Goal: Task Accomplishment & Management: Complete application form

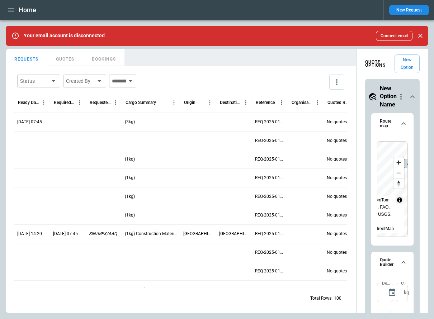
click at [129, 121] on p "(3kg)" at bounding box center [130, 122] width 10 height 6
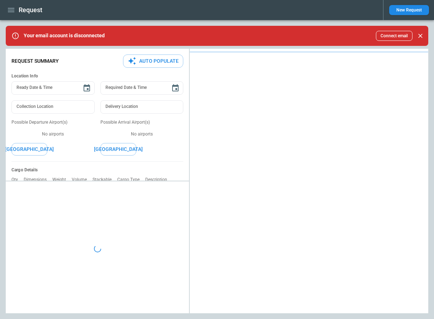
type textarea "*"
type input "**********"
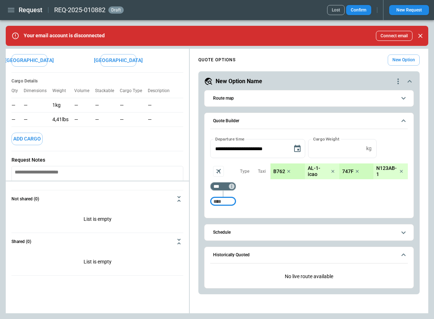
scroll to position [61, 0]
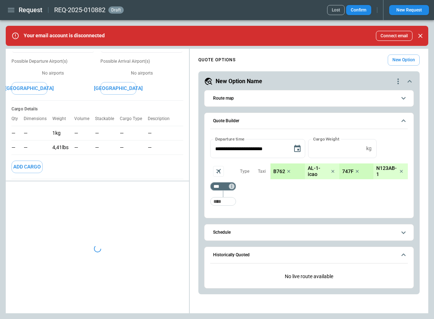
type textarea "*"
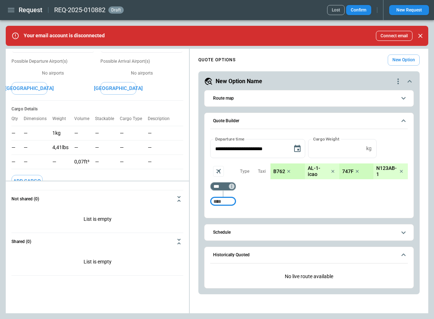
click at [10, 13] on icon "button" at bounding box center [11, 10] width 9 height 9
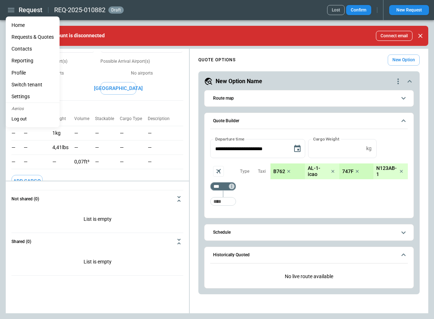
click at [19, 24] on li "Home" at bounding box center [33, 25] width 54 height 12
